Goal: Information Seeking & Learning: Understand process/instructions

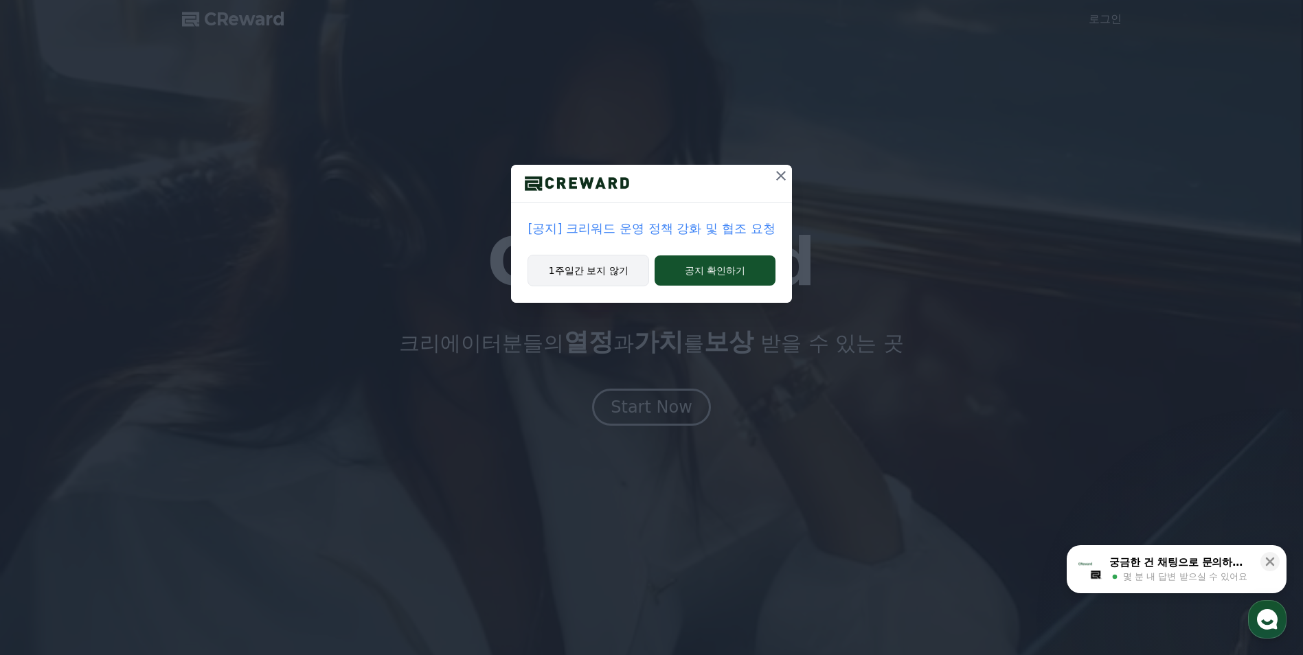
click at [614, 272] on button "1주일간 보지 않기" at bounding box center [589, 271] width 122 height 32
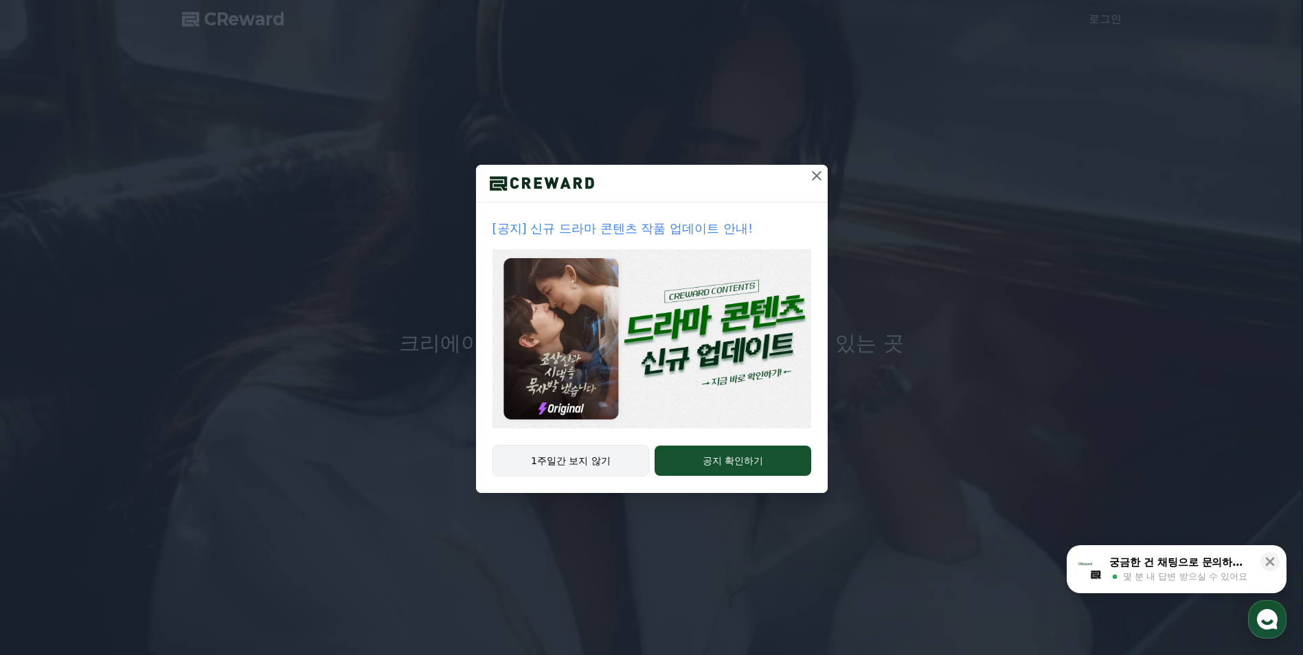
click at [611, 462] on button "1주일간 보지 않기" at bounding box center [571, 461] width 157 height 32
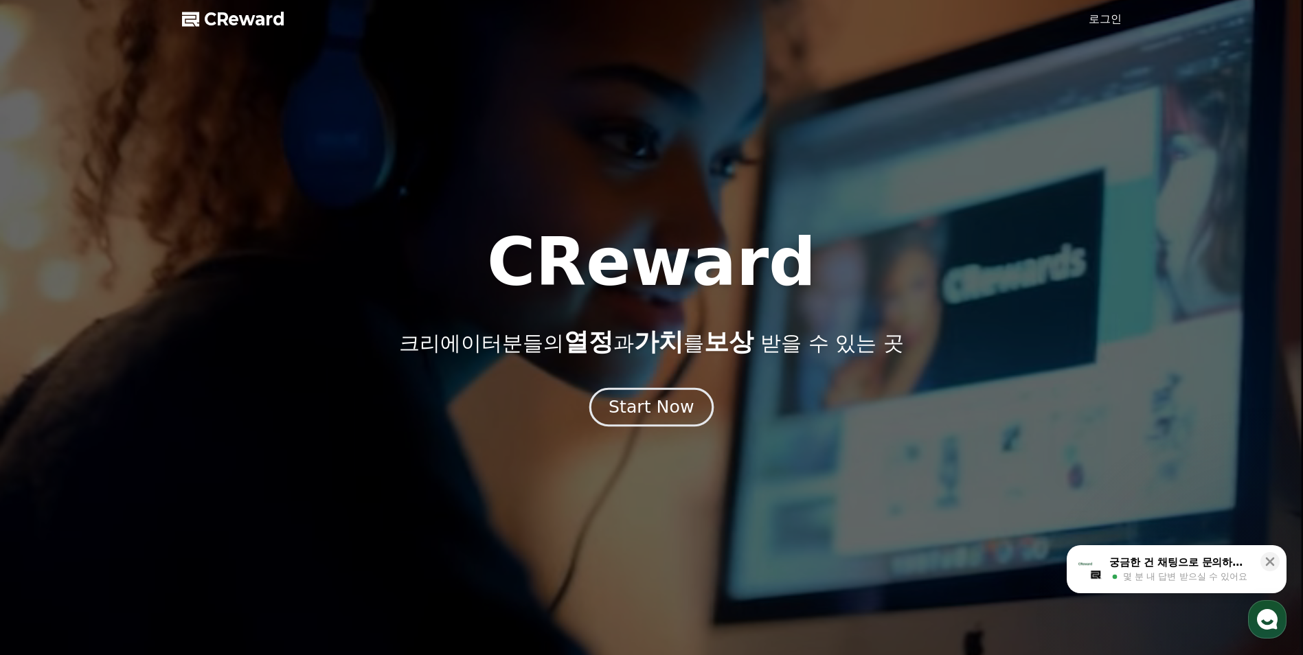
click at [648, 406] on div "Start Now" at bounding box center [651, 407] width 85 height 23
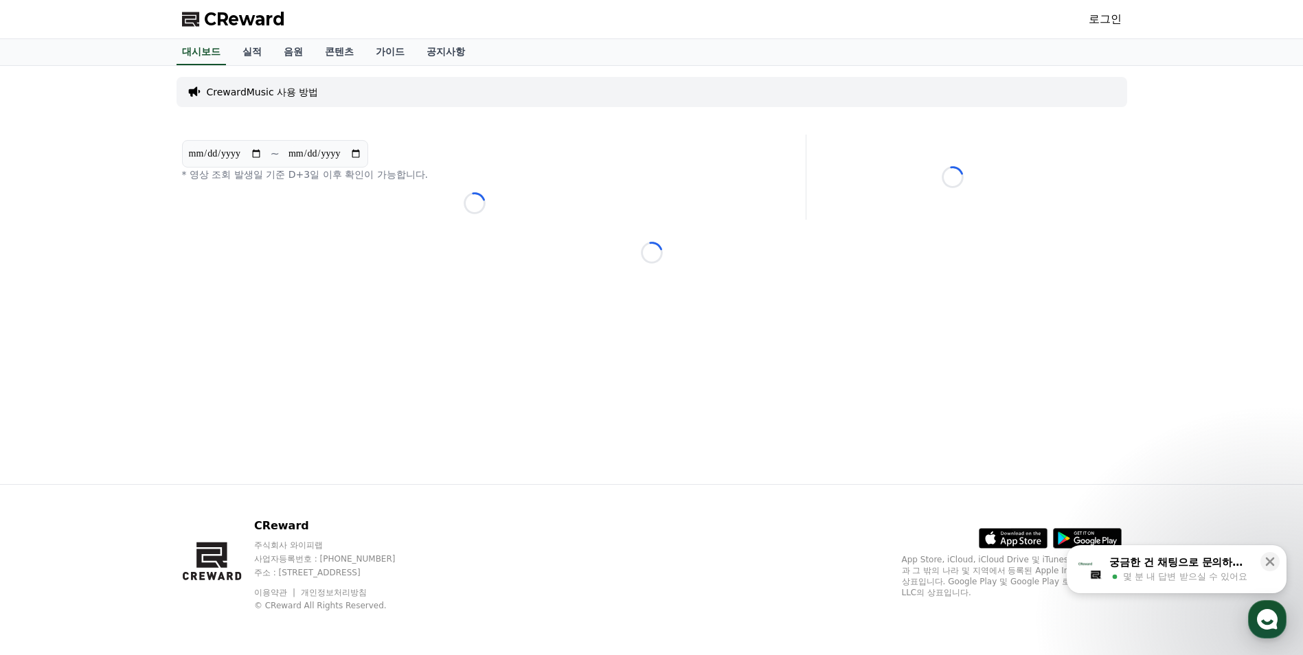
click at [1113, 17] on link "로그인" at bounding box center [1105, 19] width 33 height 16
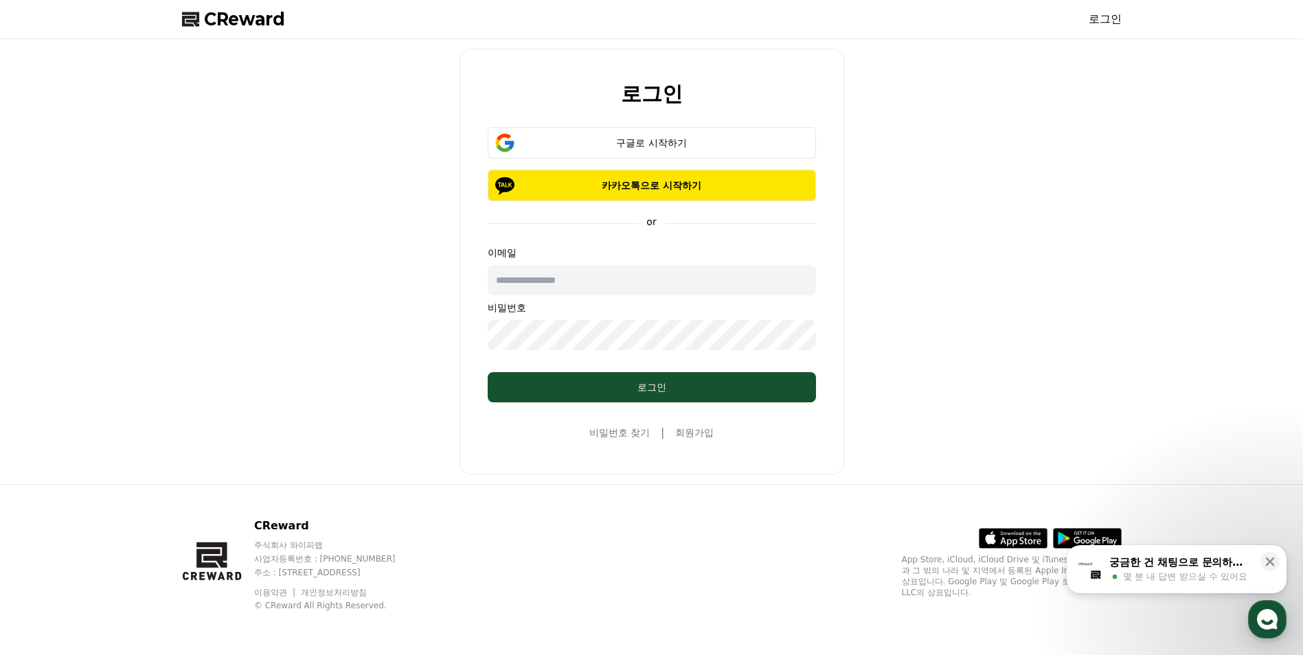
click at [643, 289] on input "text" at bounding box center [652, 280] width 328 height 30
type input "*"
type input "**********"
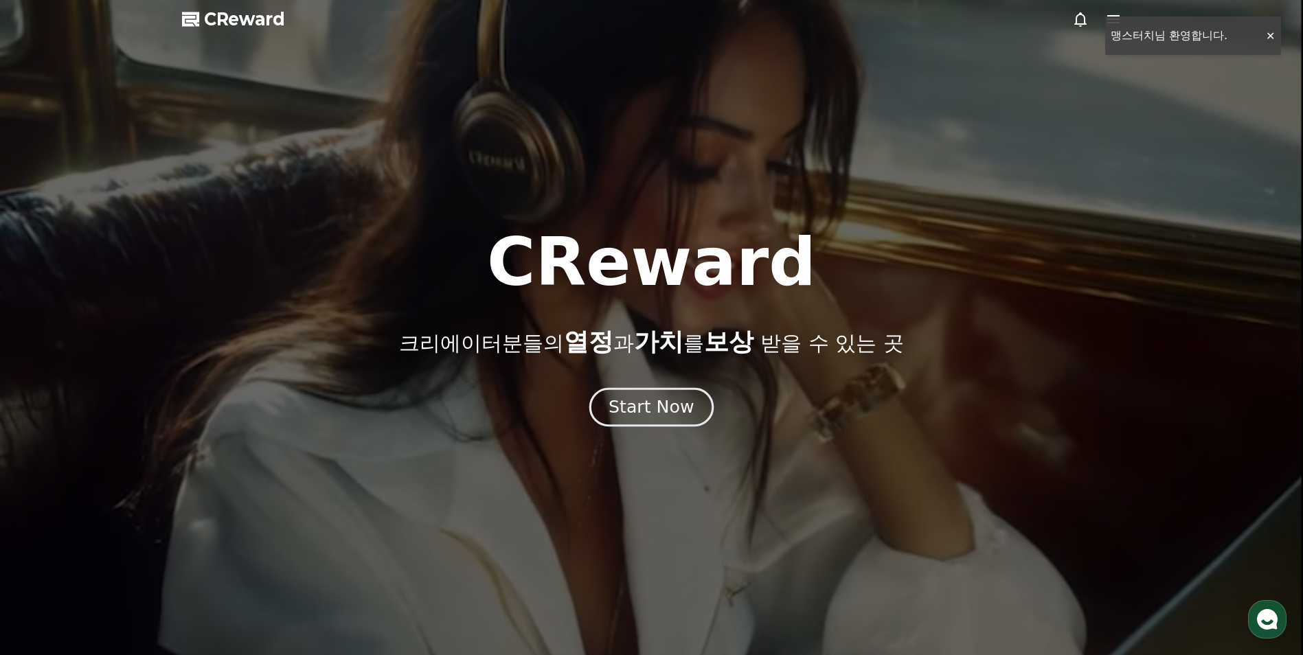
click at [686, 403] on div "Start Now" at bounding box center [651, 407] width 85 height 23
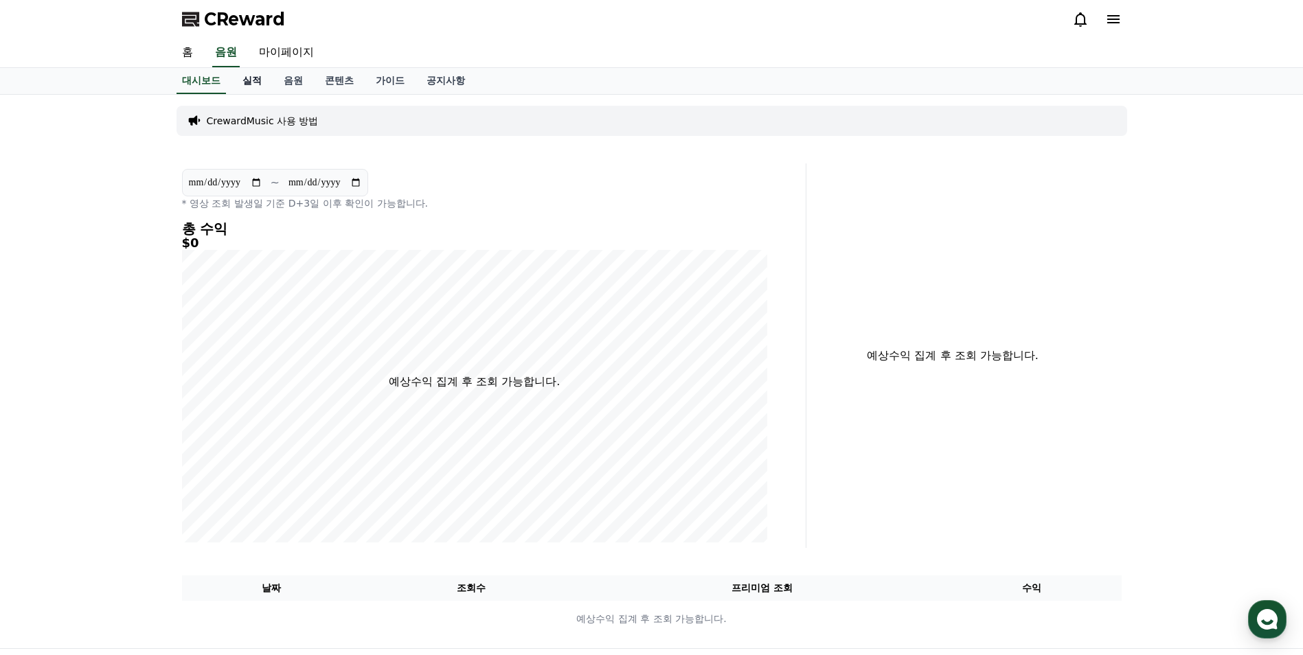
click at [245, 82] on link "실적" at bounding box center [252, 81] width 41 height 26
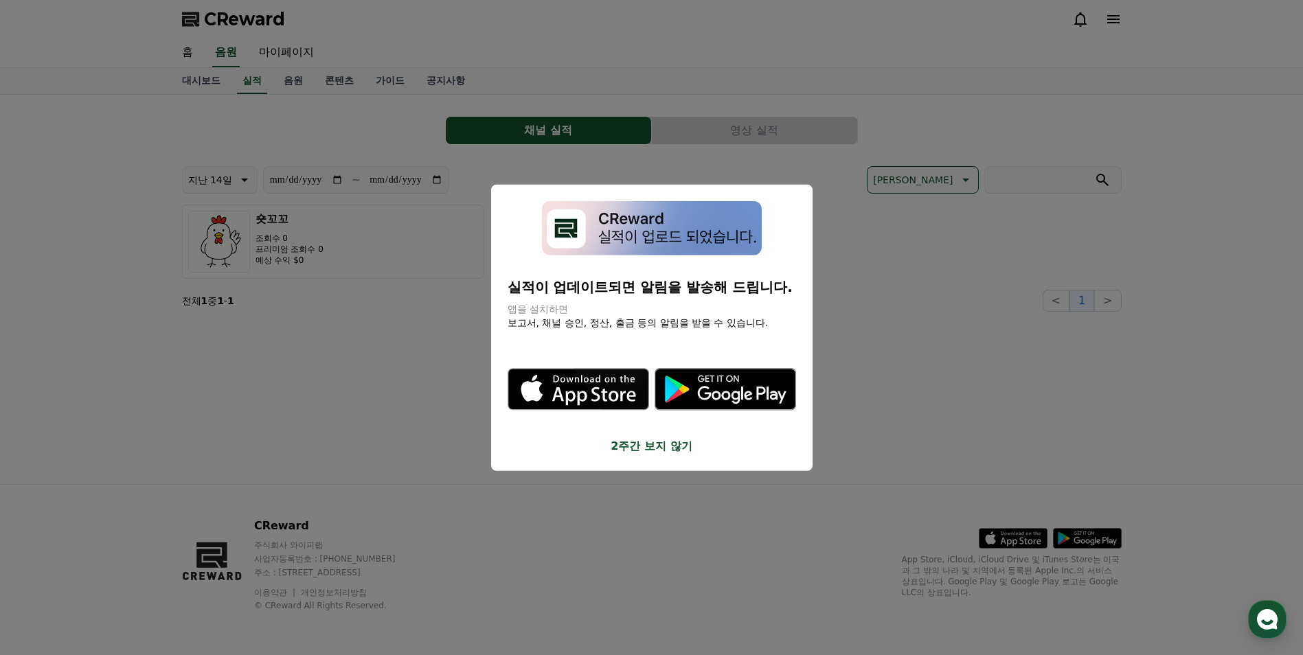
click at [673, 442] on button "2주간 보지 않기" at bounding box center [652, 446] width 289 height 16
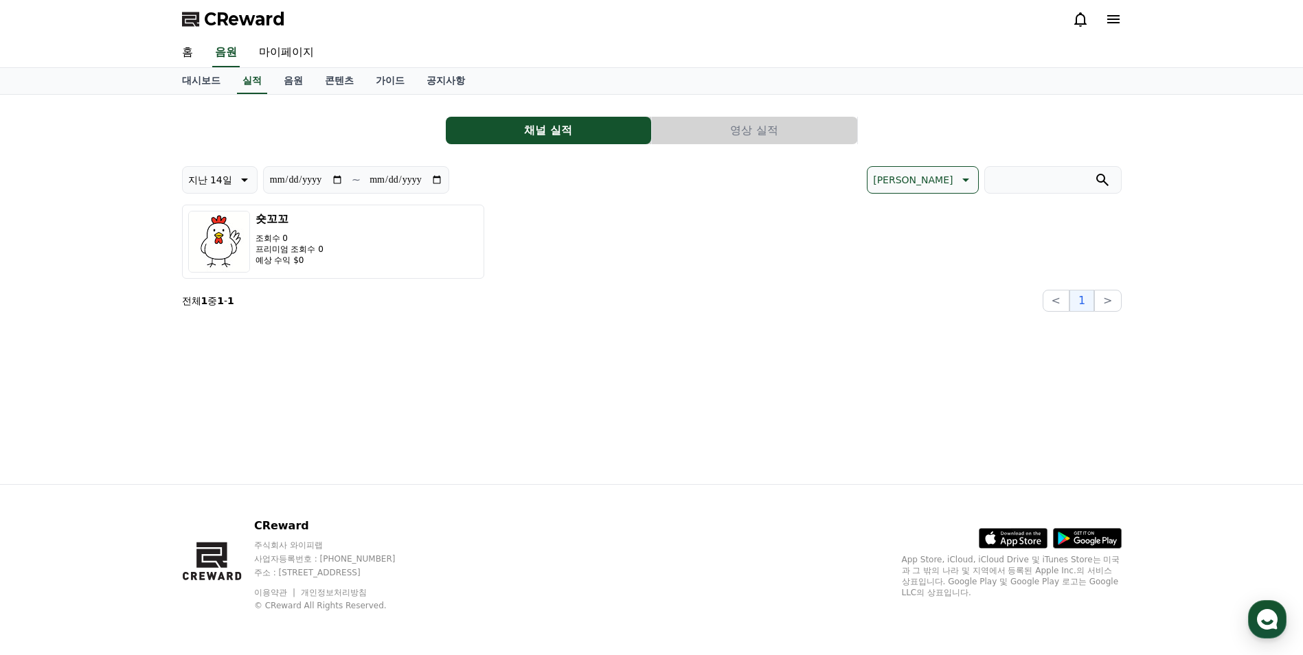
click at [820, 128] on button "영상 실적" at bounding box center [754, 130] width 205 height 27
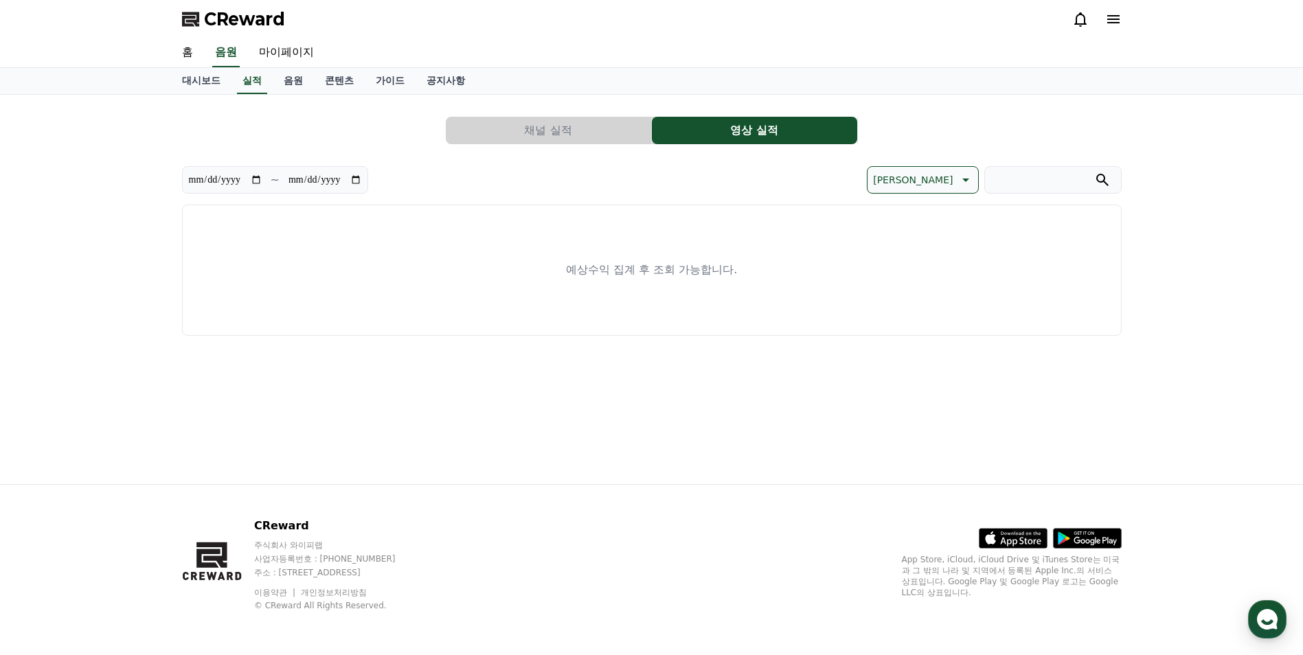
click at [584, 130] on button "채널 실적" at bounding box center [548, 130] width 205 height 27
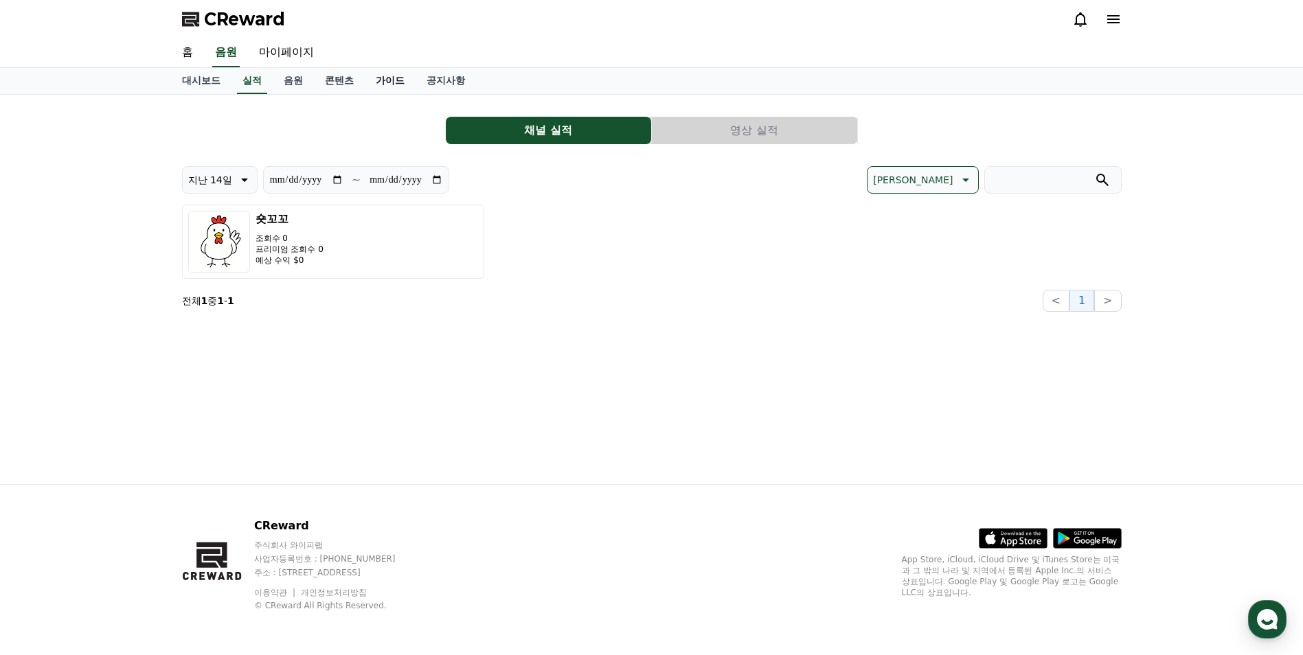
click at [381, 80] on link "가이드" at bounding box center [390, 81] width 51 height 26
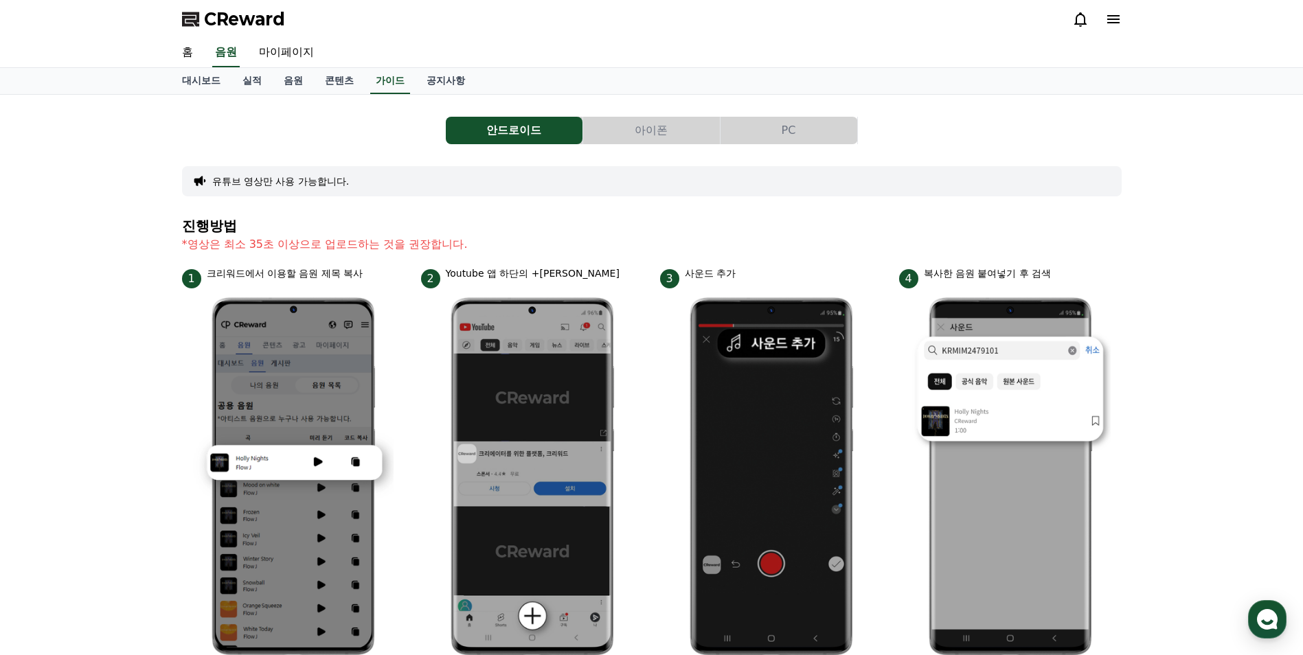
drag, startPoint x: 298, startPoint y: 240, endPoint x: 328, endPoint y: 240, distance: 29.5
click at [328, 240] on p "*영상은 최소 35초 이상으로 업로드하는 것을 권장합니다." at bounding box center [652, 244] width 940 height 16
click at [675, 246] on p "*영상은 최소 35초 이상으로 업로드하는 것을 권장합니다." at bounding box center [652, 244] width 940 height 16
click at [786, 121] on button "PC" at bounding box center [789, 130] width 137 height 27
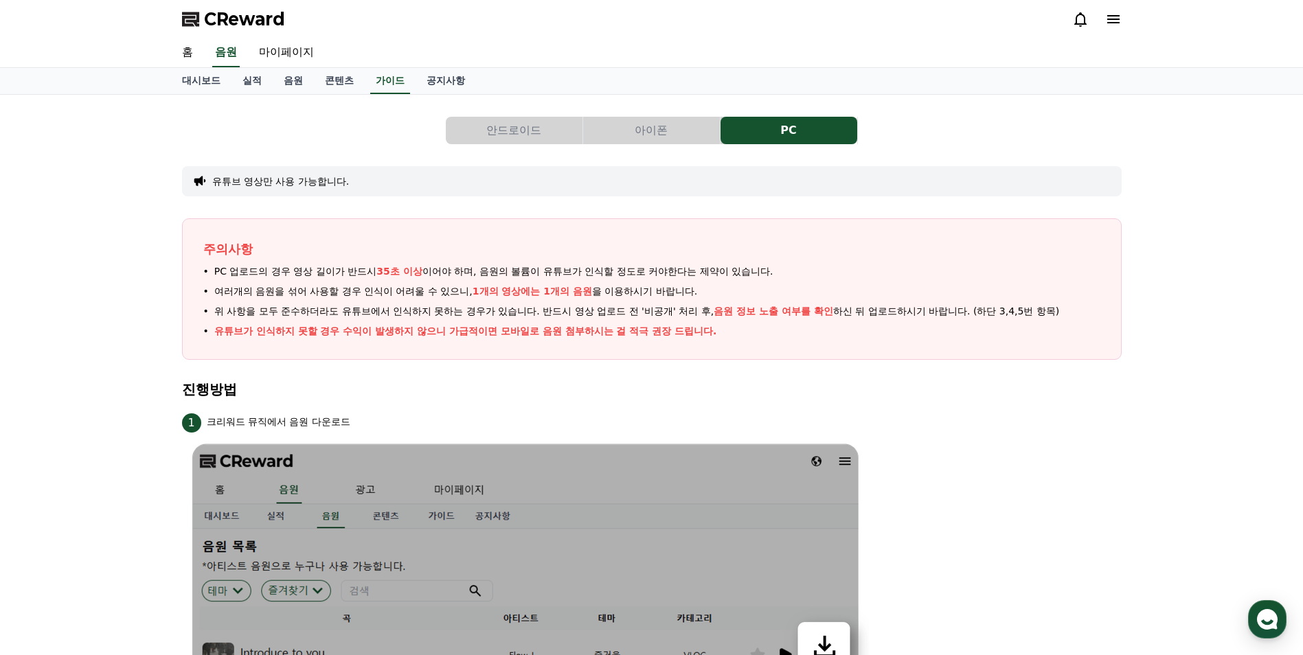
drag, startPoint x: 287, startPoint y: 264, endPoint x: 539, endPoint y: 273, distance: 251.6
click at [539, 273] on span "PC 업로드의 경우 영상 길이가 반드시 35초 이상 이어야 하며, 음원의 볼륨이 유튜브가 인식할 정도로 커야한다는 제약이 있습니다." at bounding box center [493, 271] width 559 height 14
drag, startPoint x: 539, startPoint y: 273, endPoint x: 528, endPoint y: 278, distance: 12.0
click at [528, 278] on span "PC 업로드의 경우 영상 길이가 반드시 35초 이상 이어야 하며, 음원의 볼륨이 유튜브가 인식할 정도로 커야한다는 제약이 있습니다." at bounding box center [493, 271] width 559 height 14
drag, startPoint x: 730, startPoint y: 279, endPoint x: 322, endPoint y: 260, distance: 408.5
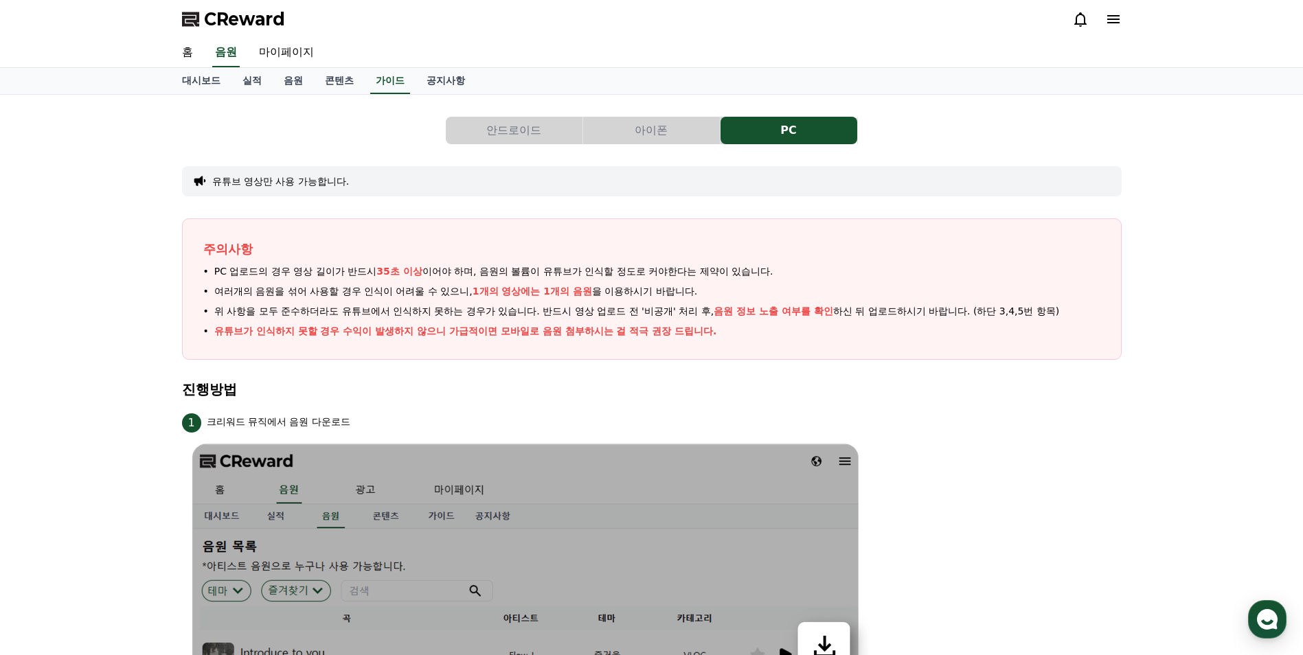
click at [322, 260] on div "주의사항 PC 업로드의 경우 영상 길이가 반드시 35초 이상 이어야 하며, 음원의 볼륨이 유튜브가 인식할 정도로 커야한다는 제약이 있습니다. …" at bounding box center [652, 289] width 940 height 142
drag, startPoint x: 322, startPoint y: 260, endPoint x: 113, endPoint y: 371, distance: 236.3
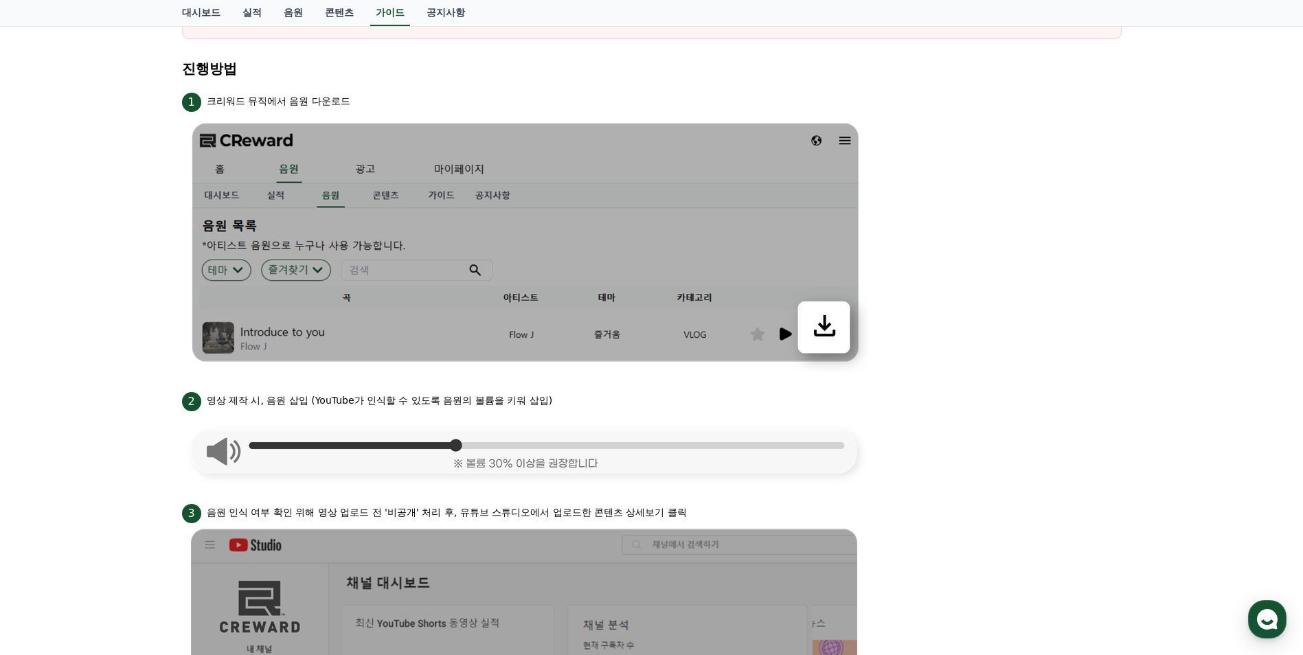
scroll to position [343, 0]
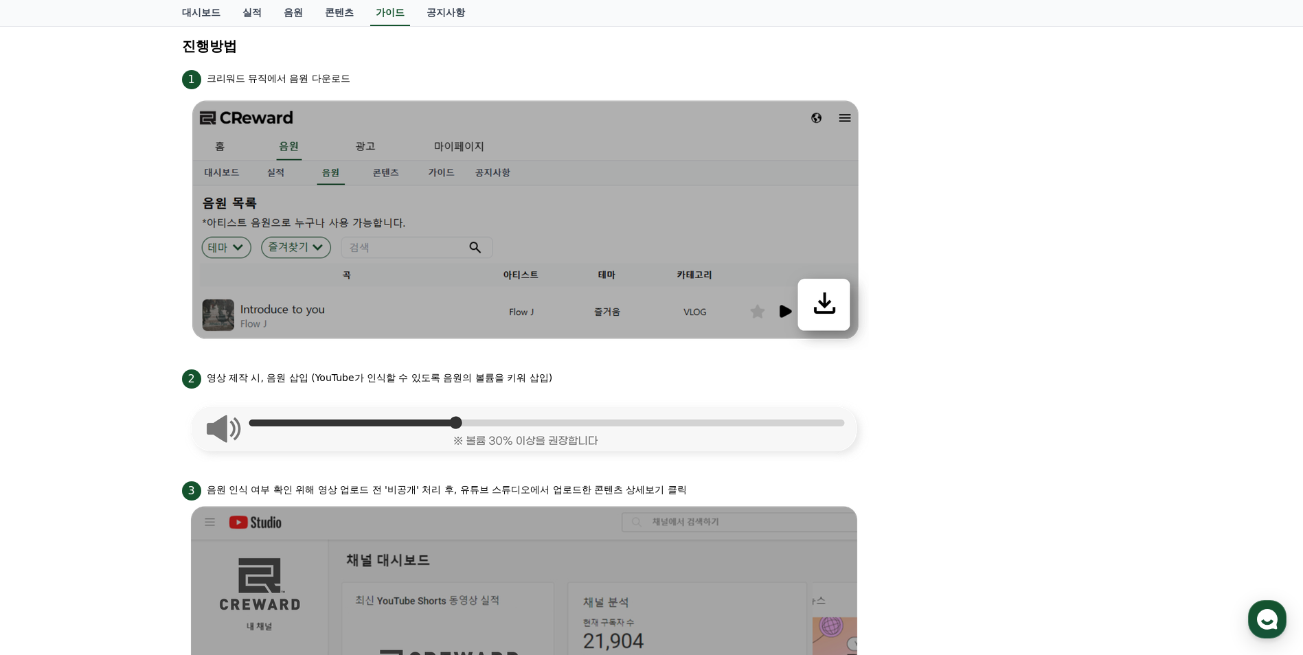
drag, startPoint x: 250, startPoint y: 377, endPoint x: 530, endPoint y: 381, distance: 280.3
click at [530, 381] on p "영상 제작 시, 음원 삽입 (YouTube가 인식할 수 있도록 음원의 볼륨을 키워 삽입)" at bounding box center [380, 378] width 346 height 14
drag, startPoint x: 530, startPoint y: 381, endPoint x: 517, endPoint y: 390, distance: 16.4
click at [517, 390] on img at bounding box center [525, 426] width 687 height 74
click at [669, 385] on div "2 영상 제작 시, 음원 삽입 (YouTube가 인식할 수 있도록 음원의 볼륨을 키워 삽입)" at bounding box center [652, 378] width 940 height 22
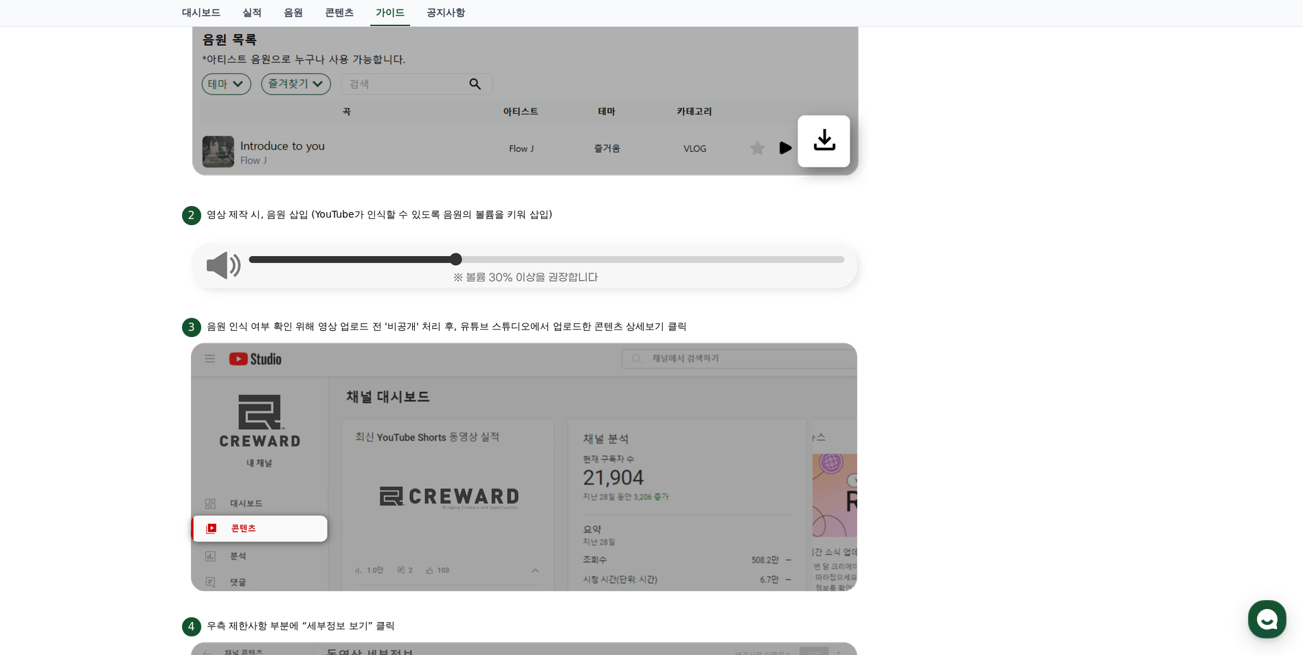
scroll to position [475, 0]
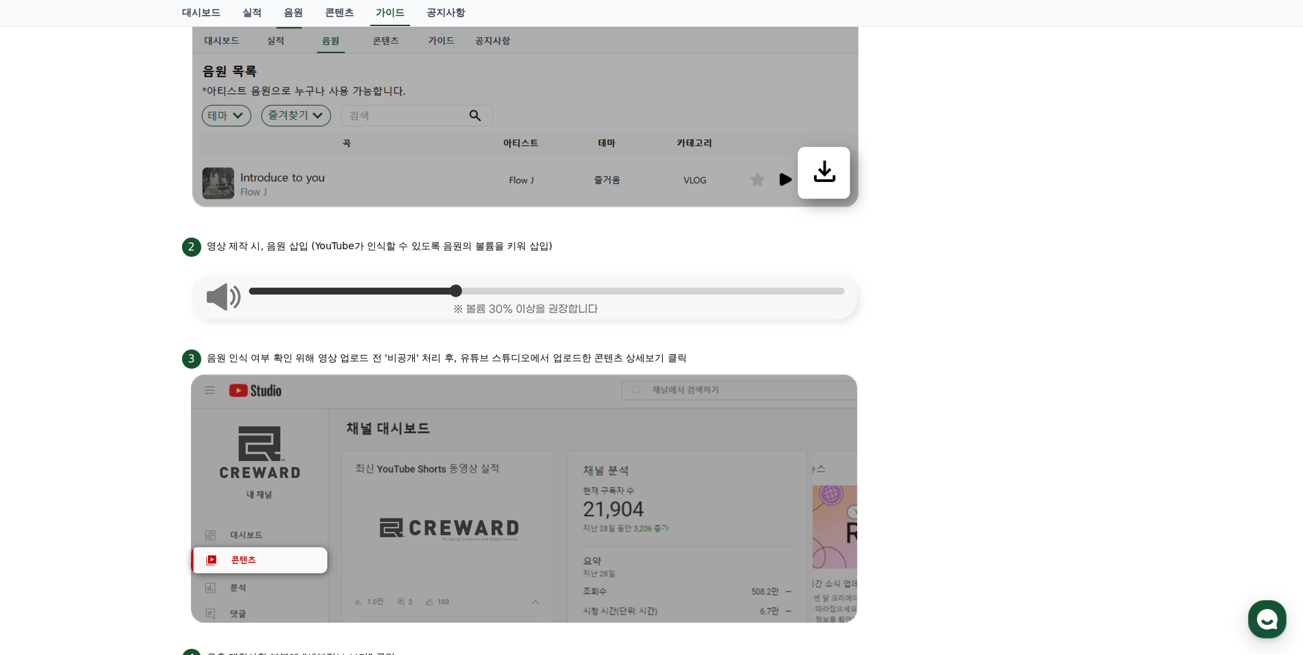
drag, startPoint x: 261, startPoint y: 247, endPoint x: 490, endPoint y: 242, distance: 228.8
click at [490, 242] on p "영상 제작 시, 음원 삽입 (YouTube가 인식할 수 있도록 음원의 볼륨을 키워 삽입)" at bounding box center [380, 246] width 346 height 14
drag, startPoint x: 490, startPoint y: 242, endPoint x: 477, endPoint y: 248, distance: 14.4
click at [477, 247] on p "영상 제작 시, 음원 삽입 (YouTube가 인식할 수 있도록 음원의 볼륨을 키워 삽입)" at bounding box center [380, 246] width 346 height 14
drag, startPoint x: 528, startPoint y: 251, endPoint x: 269, endPoint y: 248, distance: 258.3
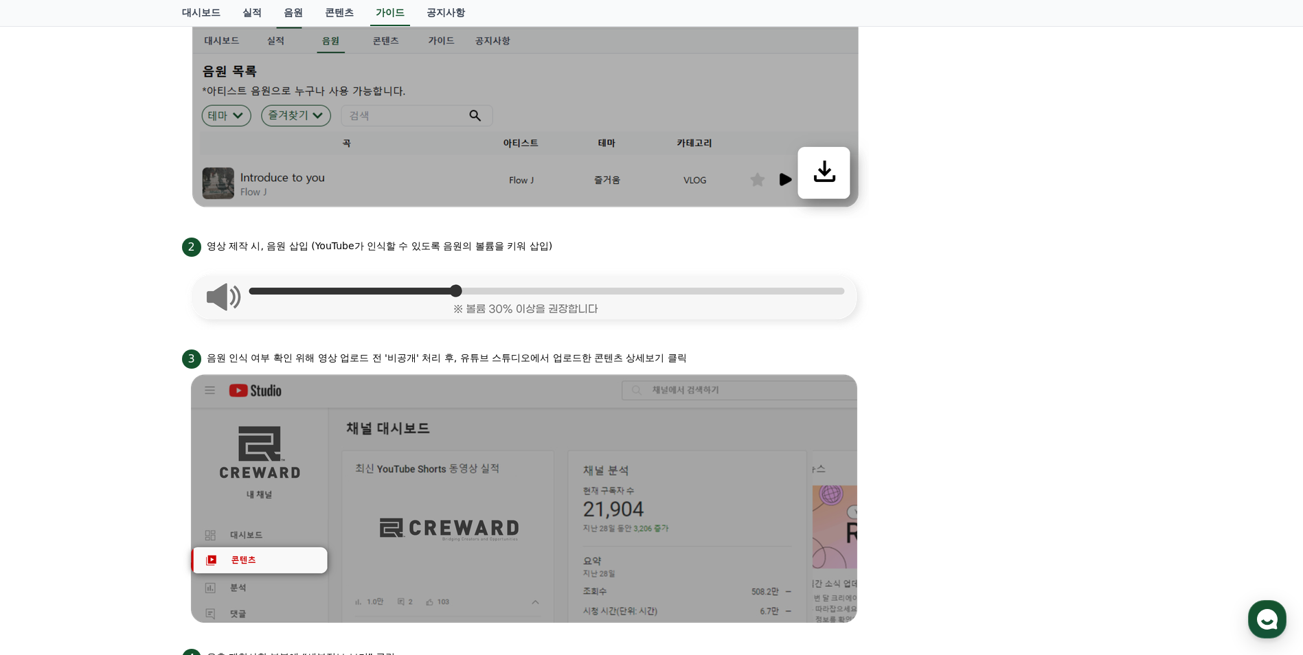
click at [269, 248] on p "영상 제작 시, 음원 삽입 (YouTube가 인식할 수 있도록 음원의 볼륨을 키워 삽입)" at bounding box center [380, 246] width 346 height 14
click at [748, 242] on div "2 영상 제작 시, 음원 삽입 (YouTube가 인식할 수 있도록 음원의 볼륨을 키워 삽입)" at bounding box center [652, 246] width 940 height 22
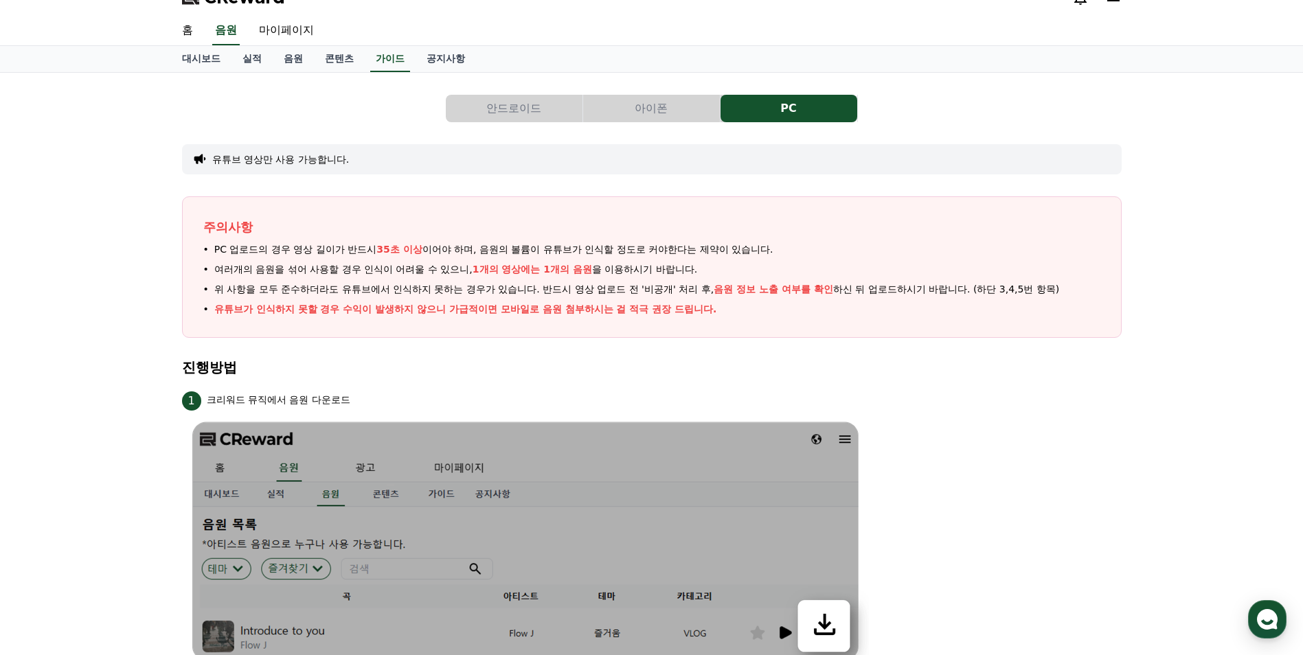
scroll to position [0, 0]
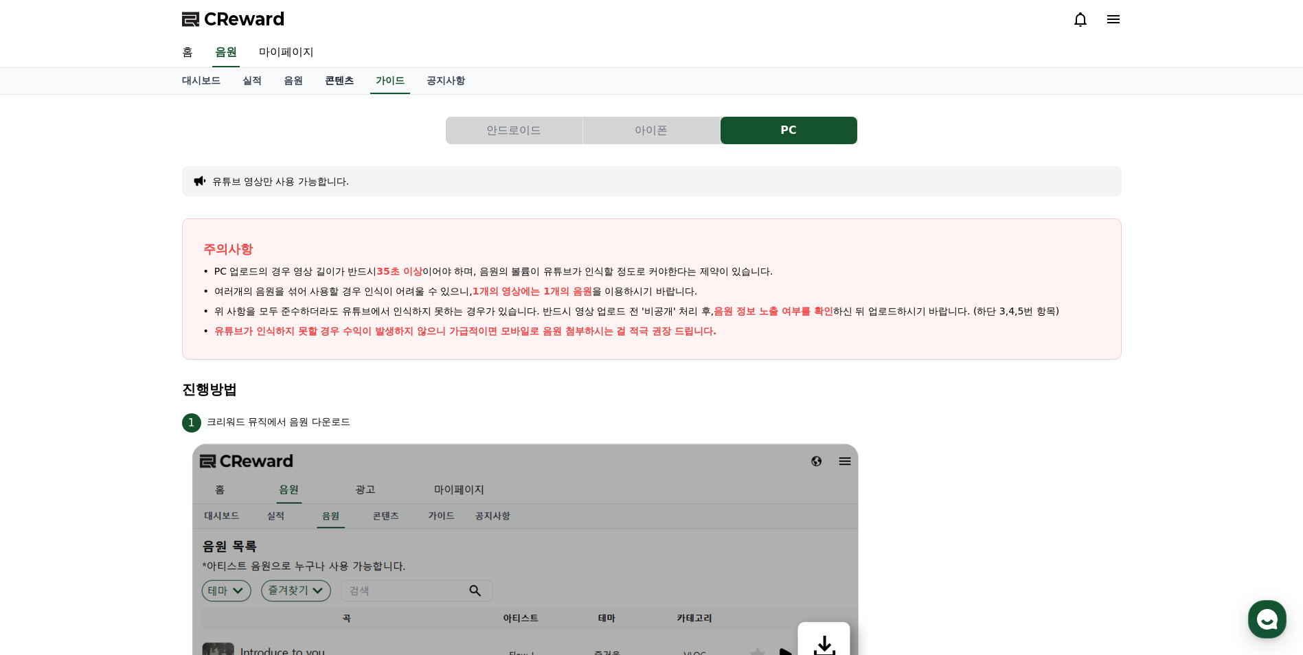
click at [330, 78] on link "콘텐츠" at bounding box center [339, 81] width 51 height 26
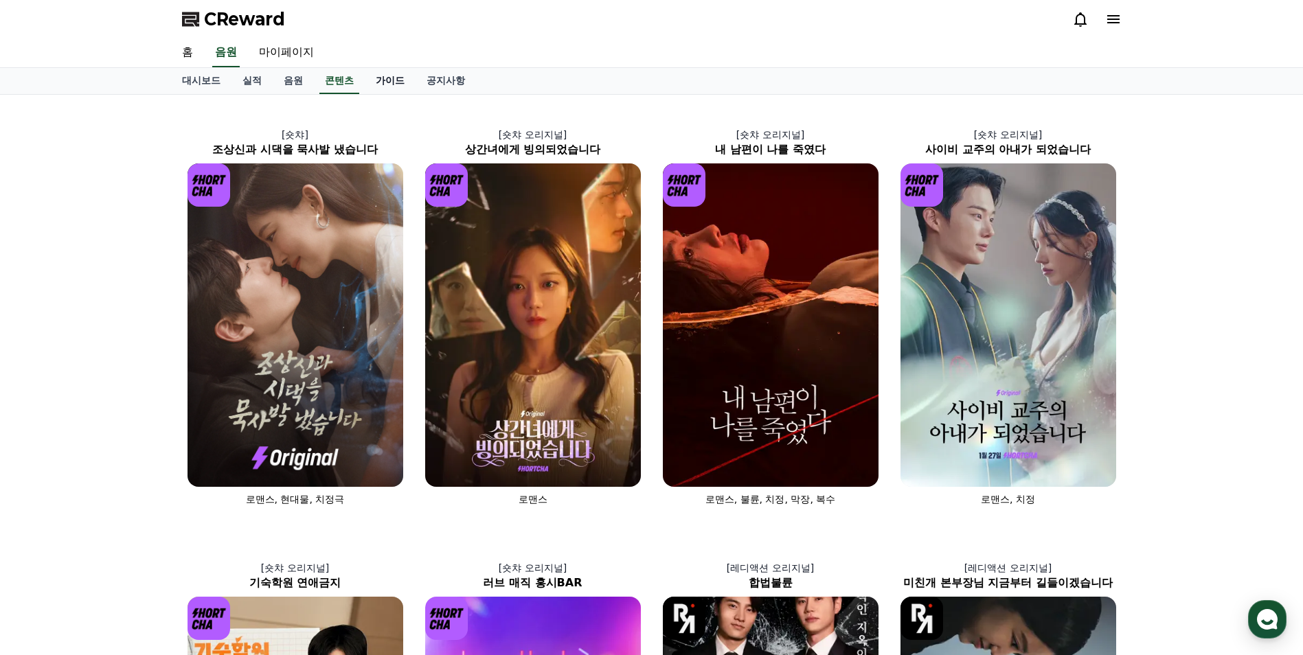
click at [397, 78] on link "가이드" at bounding box center [390, 81] width 51 height 26
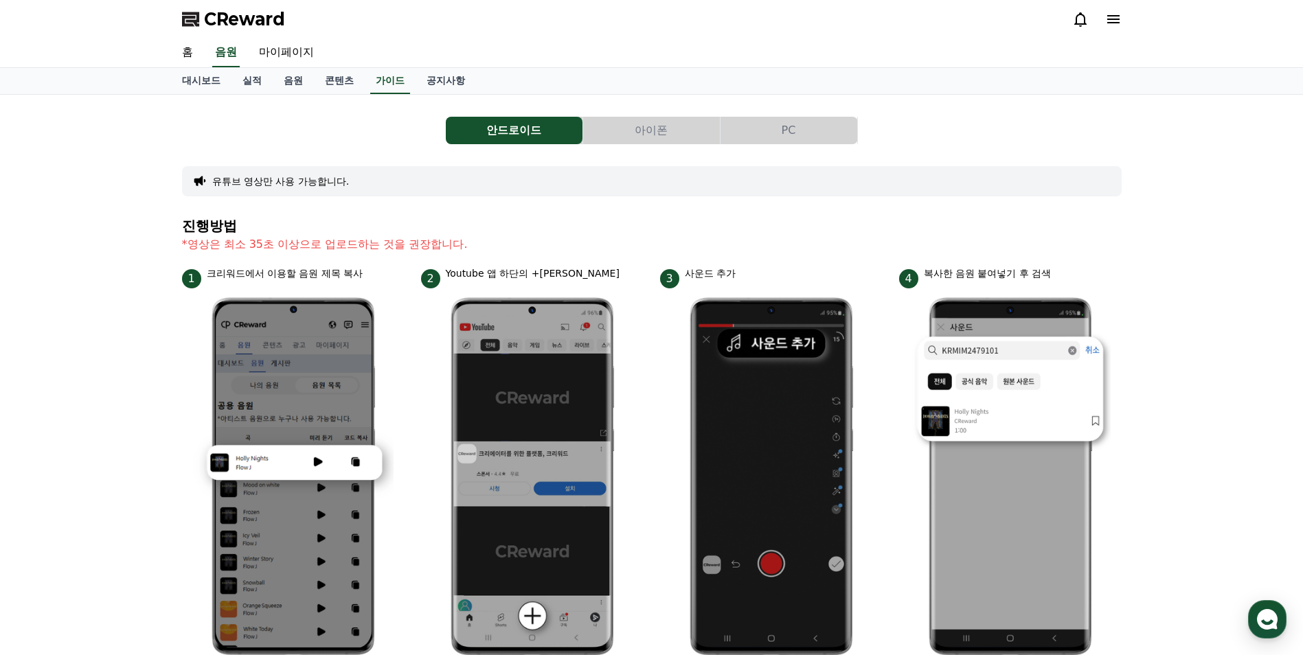
drag, startPoint x: 231, startPoint y: 245, endPoint x: 365, endPoint y: 244, distance: 134.7
click at [365, 244] on p "*영상은 최소 35초 이상으로 업로드하는 것을 권장합니다." at bounding box center [652, 244] width 940 height 16
drag, startPoint x: 365, startPoint y: 244, endPoint x: 354, endPoint y: 260, distance: 19.8
click at [354, 260] on section "진행방법 *영상은 최소 35초 이상으로 업로드하는 것을 권장합니다." at bounding box center [652, 242] width 940 height 48
